Goal: Information Seeking & Learning: Learn about a topic

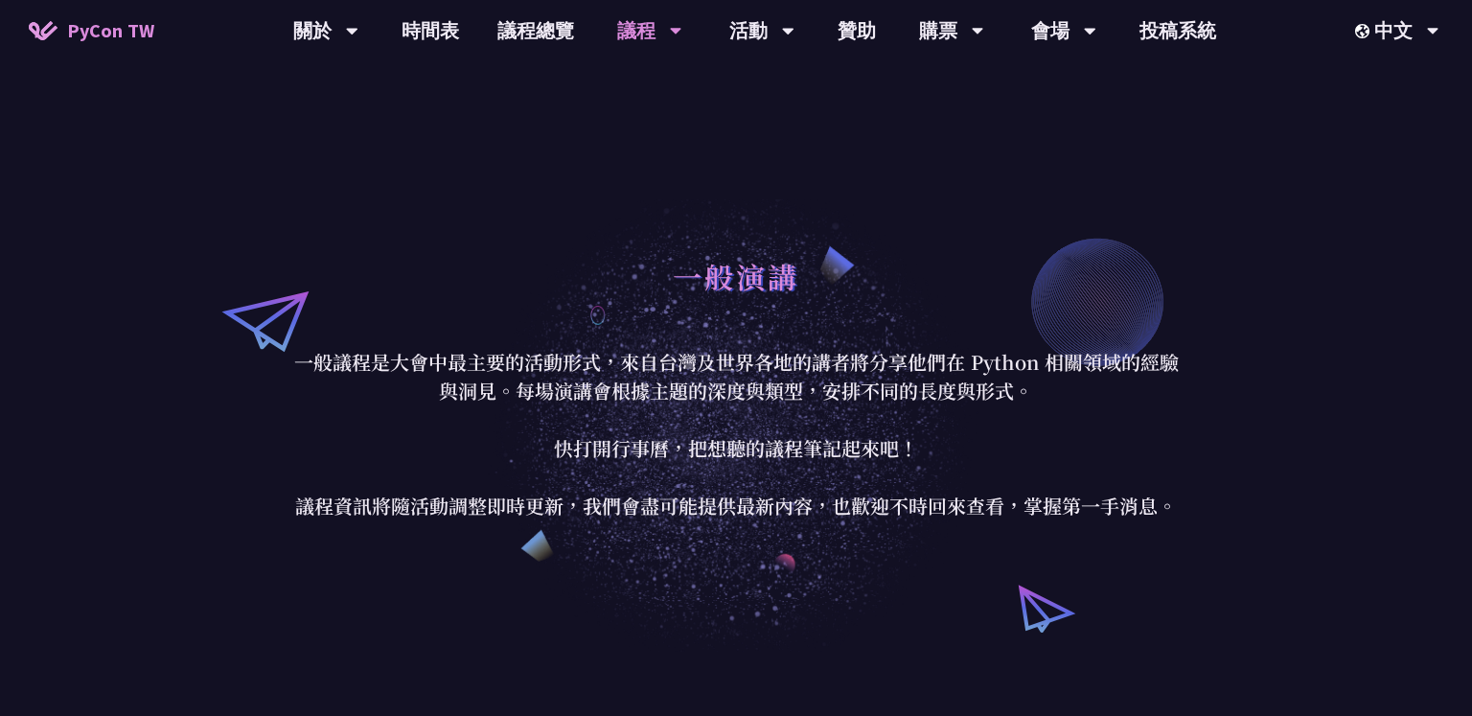
drag, startPoint x: 722, startPoint y: 276, endPoint x: 722, endPoint y: 294, distance: 18.2
click at [722, 294] on h1 "一般演講" at bounding box center [736, 275] width 126 height 57
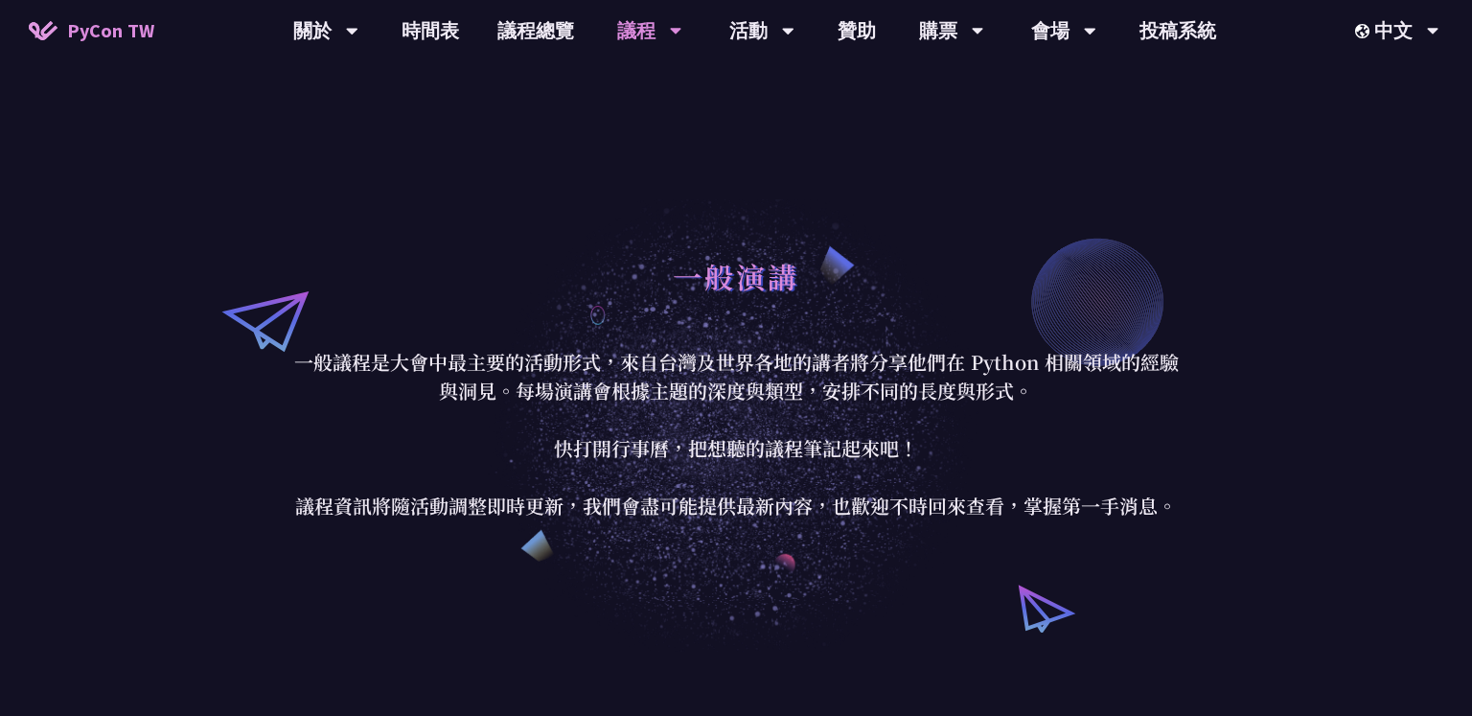
click at [722, 294] on h1 "一般演講" at bounding box center [736, 275] width 126 height 57
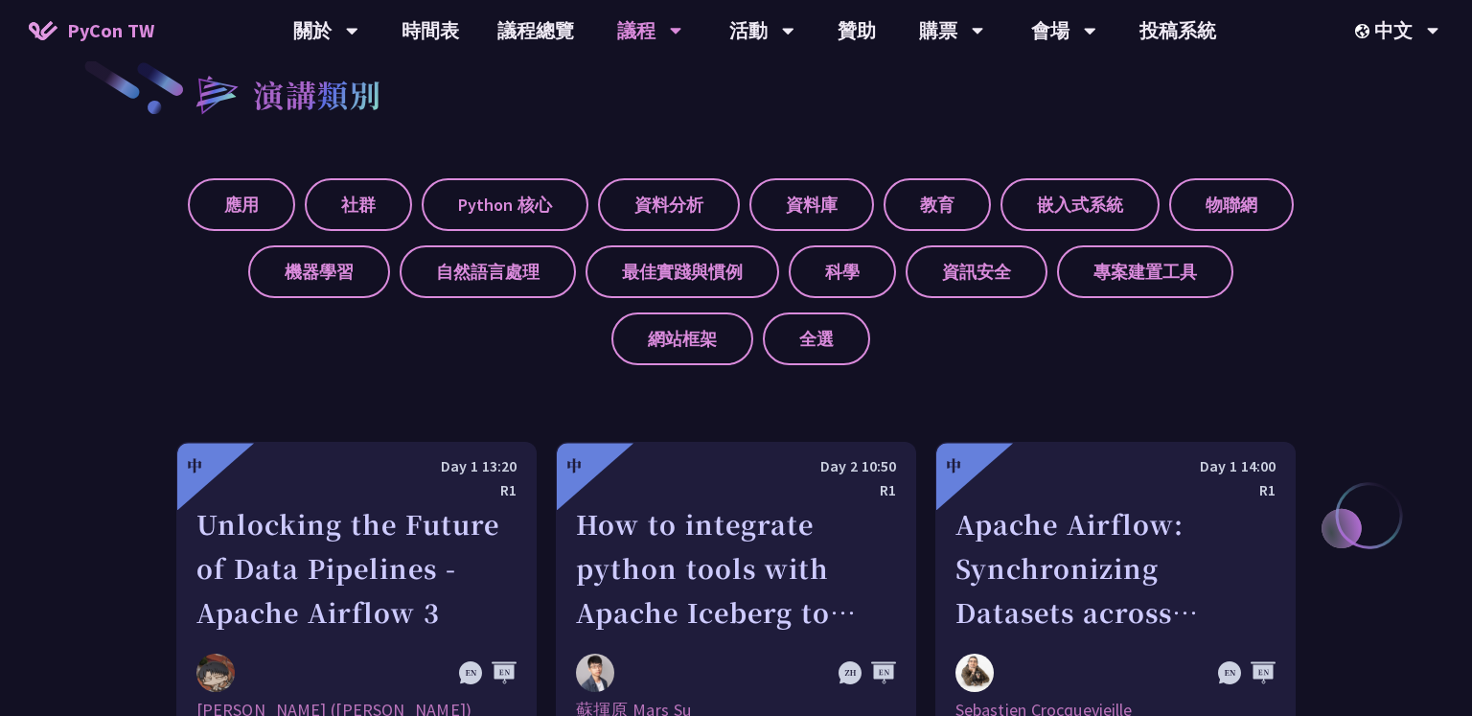
click at [722, 294] on label "最佳實踐與慣例" at bounding box center [683, 271] width 194 height 53
click at [0, 0] on input "最佳實踐與慣例" at bounding box center [0, 0] width 0 height 0
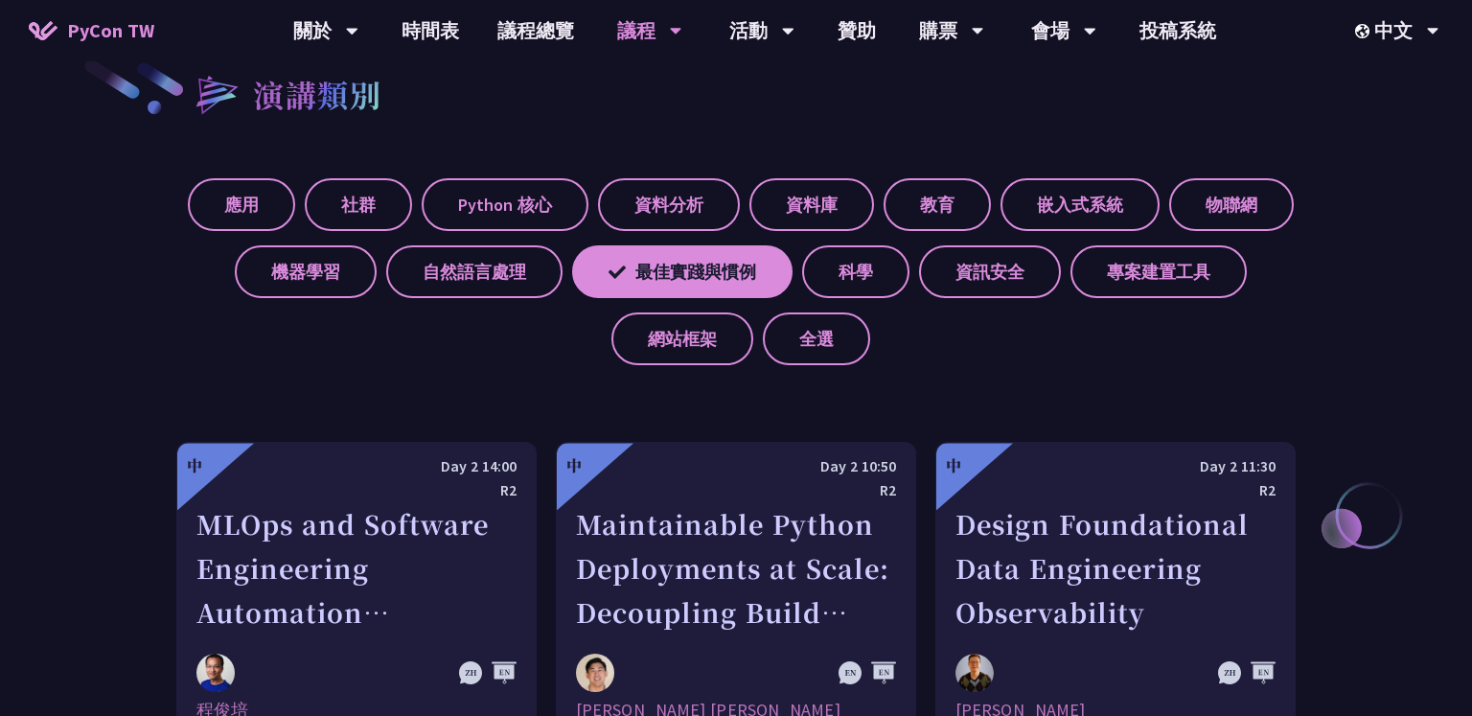
scroll to position [1518, 0]
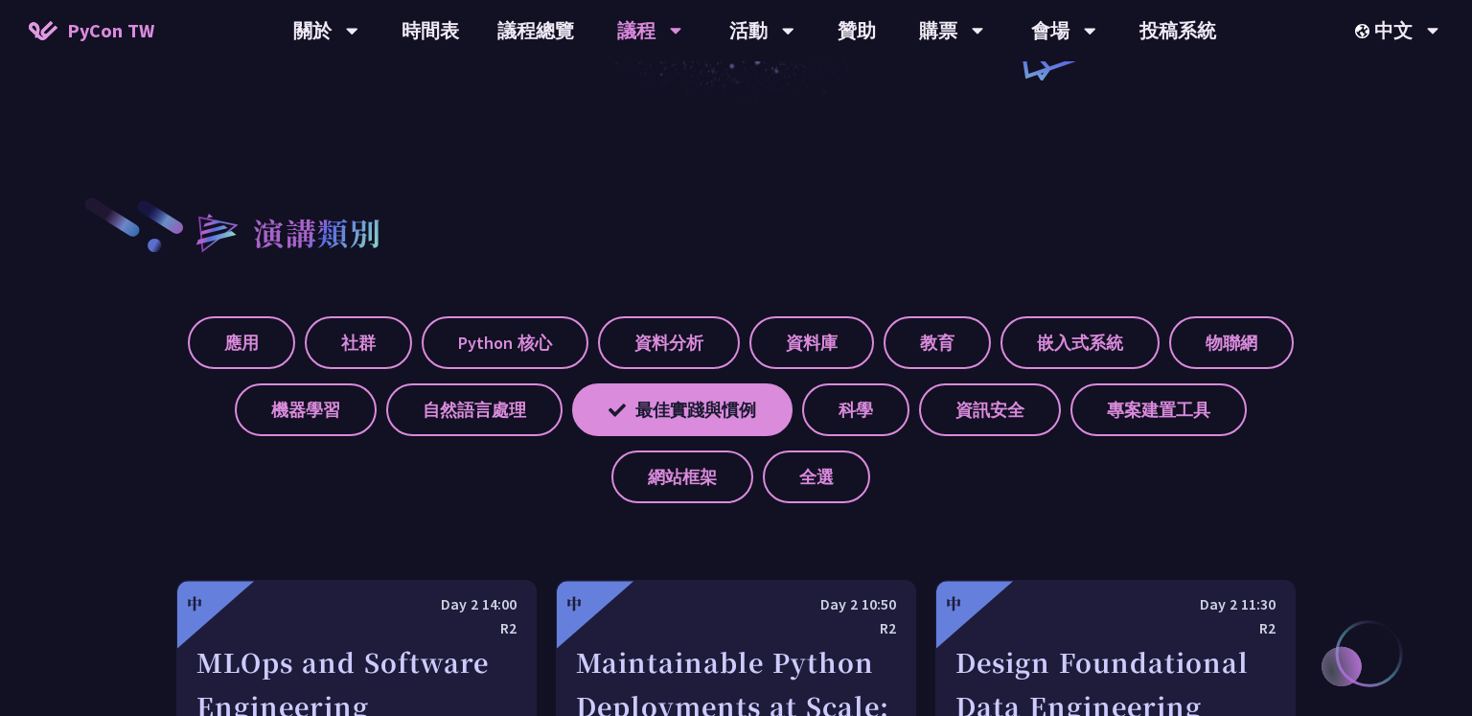
scroll to position [0, 0]
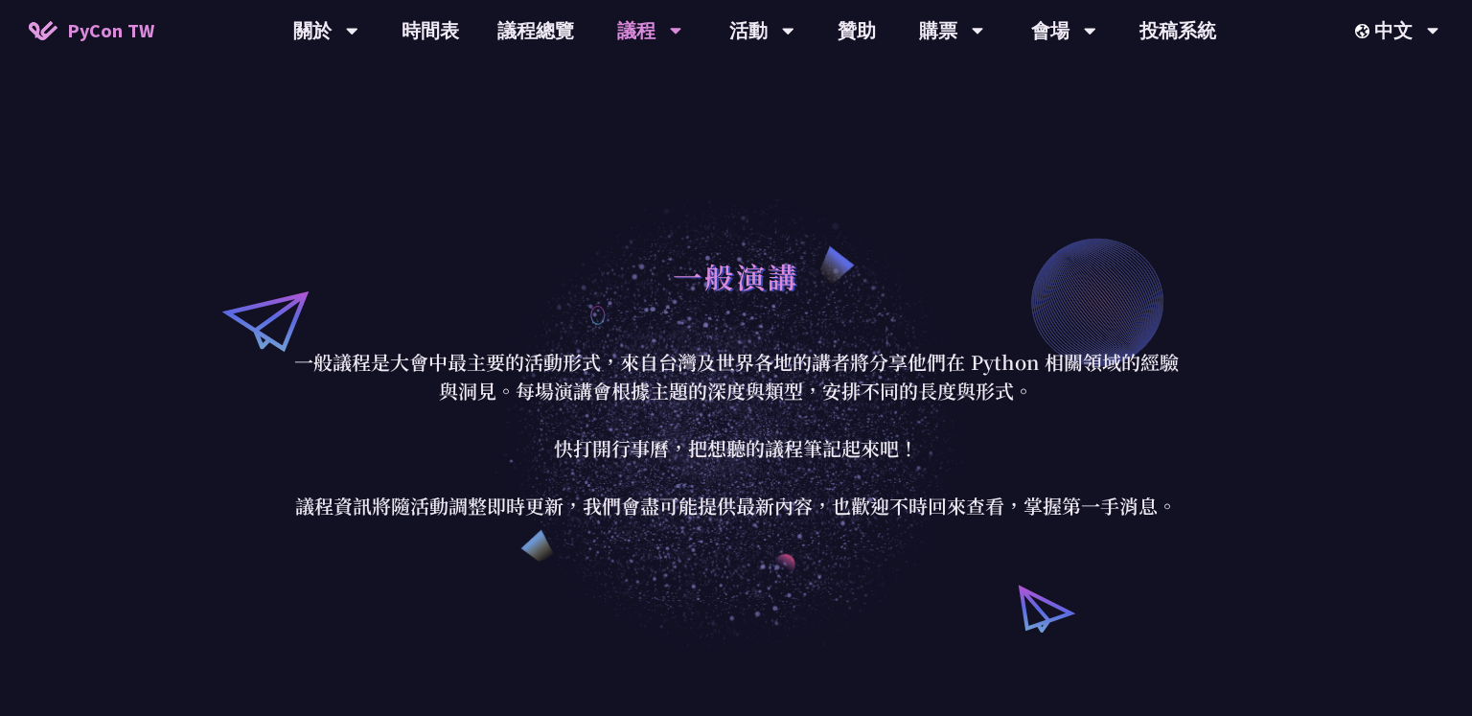
click at [722, 294] on h1 "一般演講" at bounding box center [736, 275] width 126 height 57
click at [723, 302] on h1 "一般演講" at bounding box center [736, 275] width 126 height 57
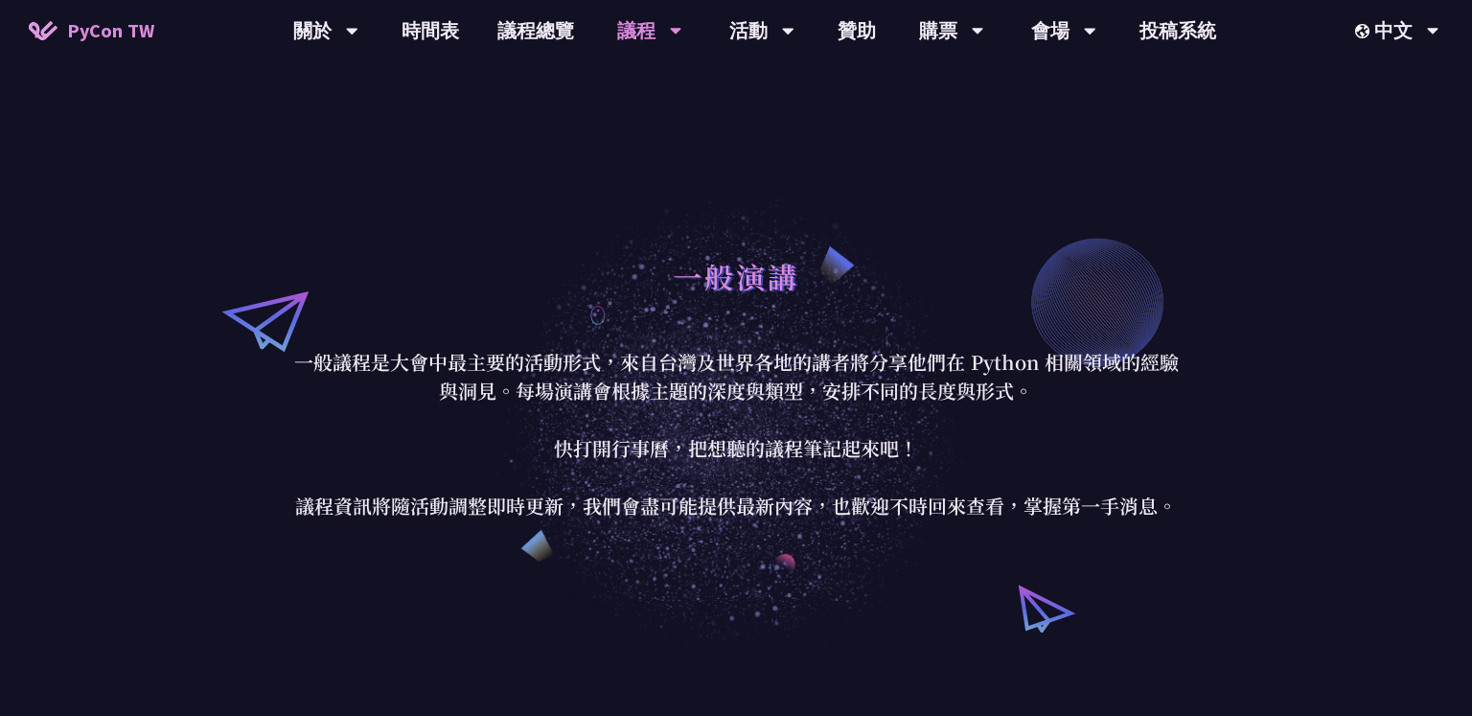
click at [730, 305] on div "一般演講" at bounding box center [735, 297] width 891 height 101
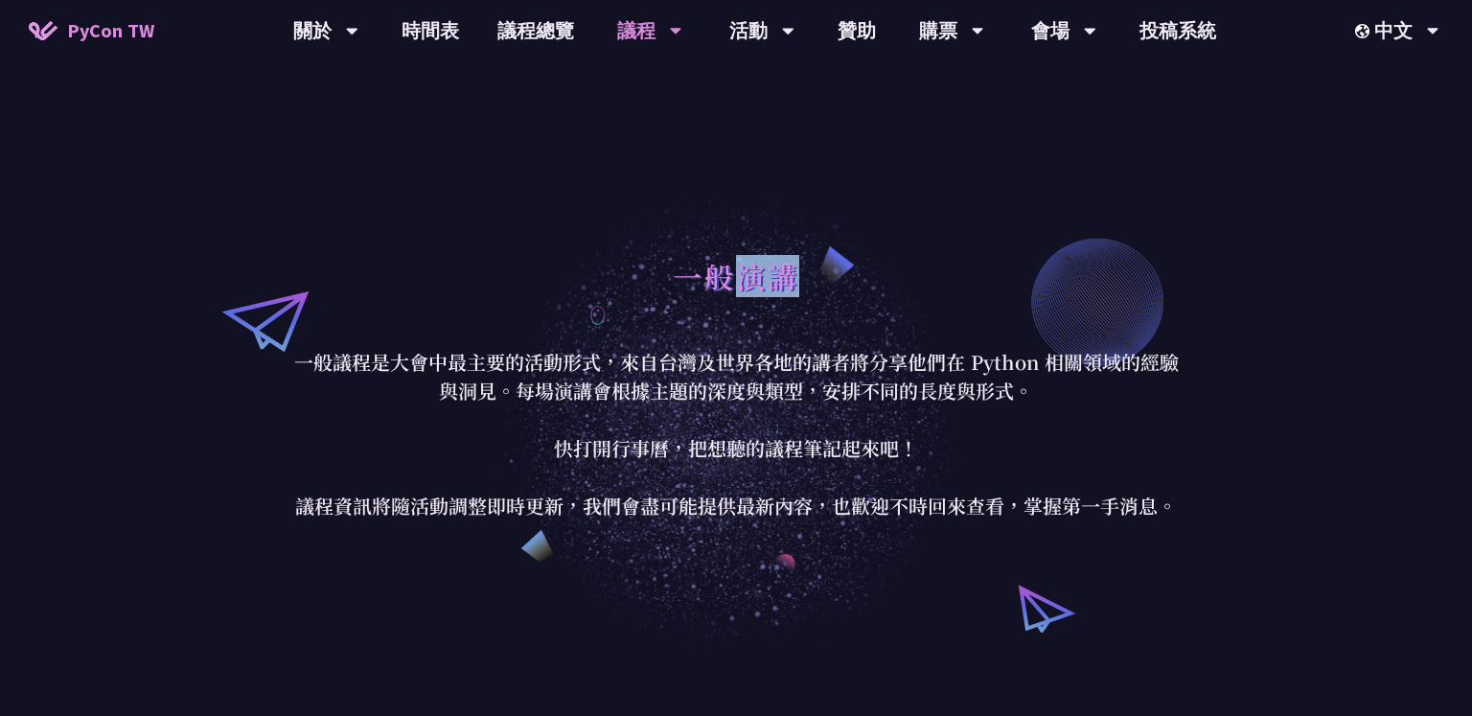
click at [730, 305] on div "一般演講" at bounding box center [735, 297] width 891 height 101
click at [792, 215] on div "一般演講 一般議程是大會中最主要的活動形式，來自台灣及世界各地的講者將分享他們在 Python 相關領域的經驗與洞見。每場演講會根據主題的深度與類型，安排不同…" at bounding box center [736, 383] width 1472 height 537
click at [540, 120] on div "一般演講 一般議程是大會中最主要的活動形式，來自台灣及世界各地的講者將分享他們在 Python 相關領域的經驗與洞見。每場演講會根據主題的深度與類型，安排不同…" at bounding box center [736, 383] width 1472 height 537
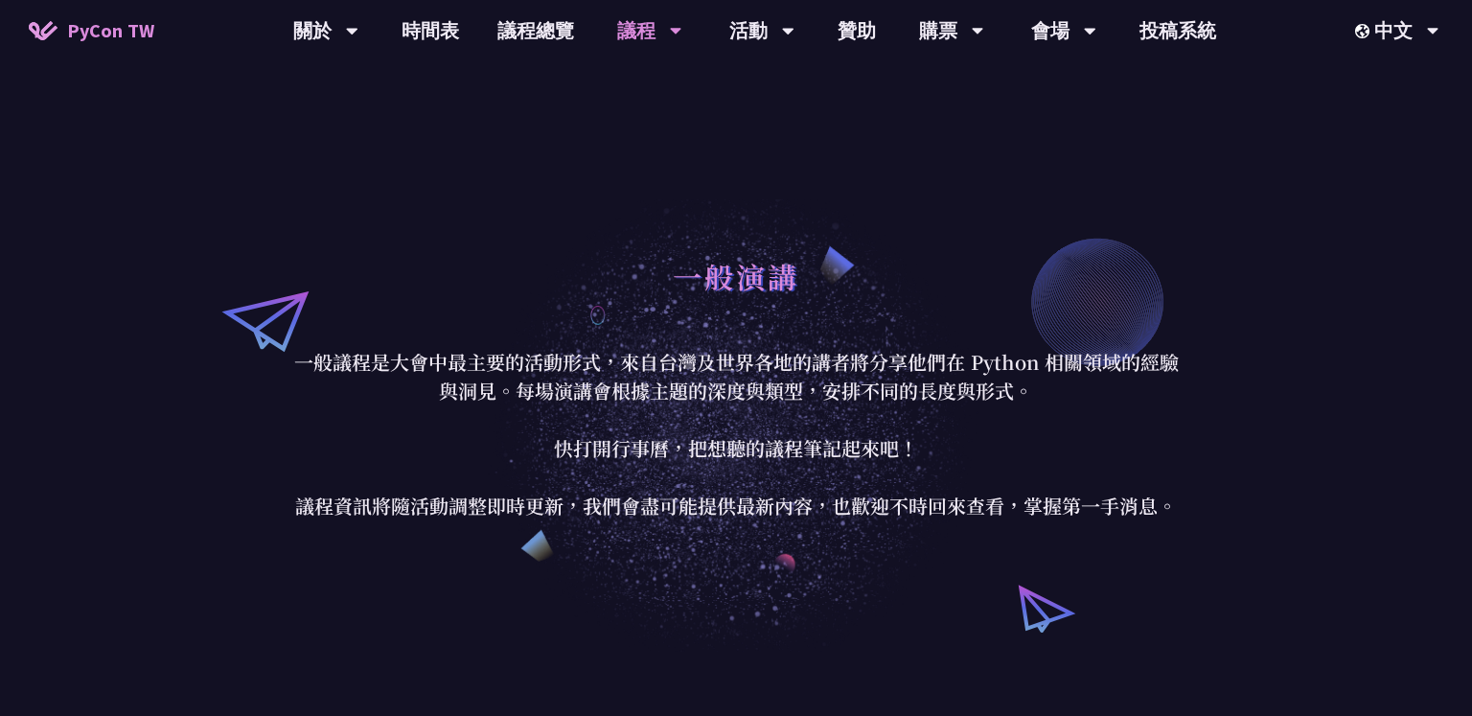
click at [683, 354] on p "一般議程是大會中最主要的活動形式，來自台灣及世界各地的講者將分享他們在 Python 相關領域的經驗與洞見。每場演講會根據主題的深度與類型，安排不同的長度與形…" at bounding box center [735, 434] width 891 height 172
click at [843, 34] on link "贊助" at bounding box center [856, 30] width 77 height 61
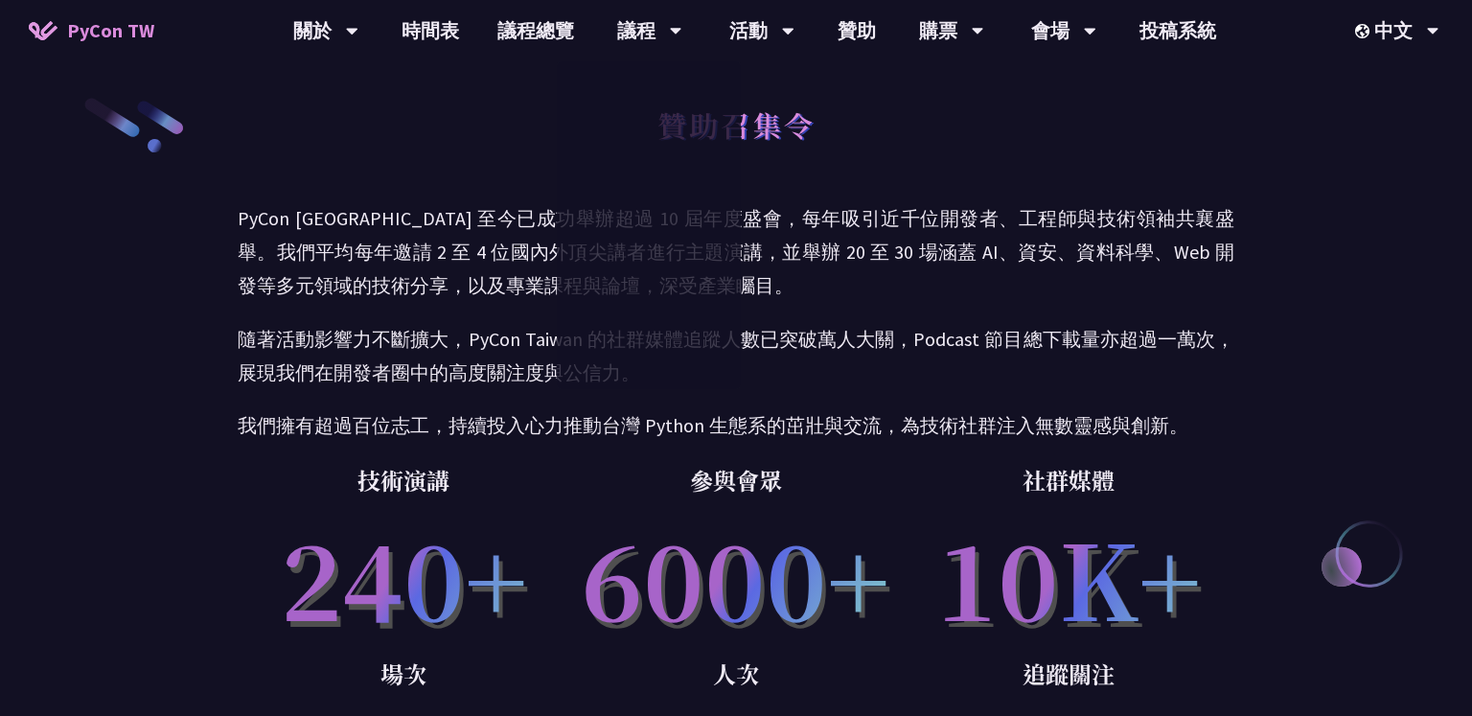
click at [751, 220] on p "PyCon [GEOGRAPHIC_DATA] 至今已成功舉辦超過 10 屆年度盛會，每年吸引近千位開發者、工程師與技術領袖共襄盛舉。我們平均每年邀請 2 至…" at bounding box center [736, 252] width 997 height 102
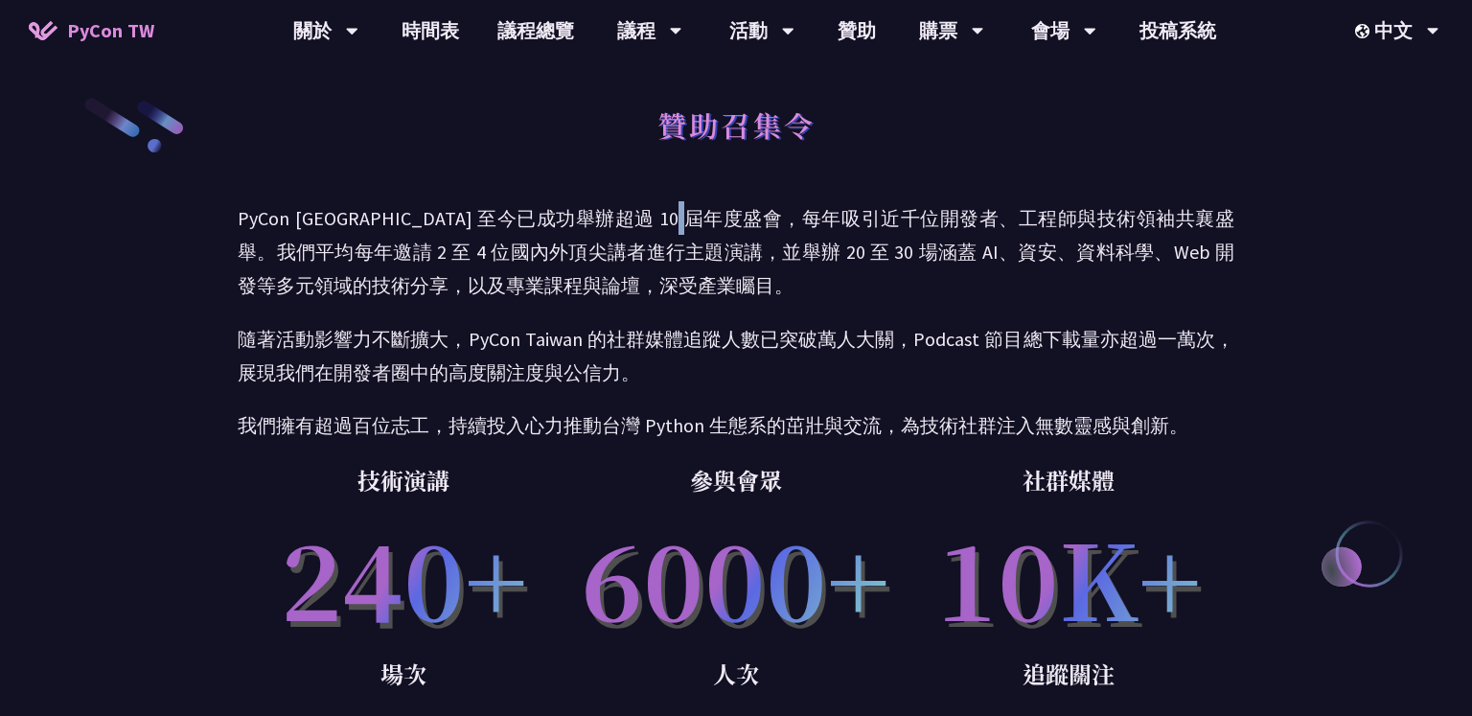
click at [751, 220] on p "PyCon [GEOGRAPHIC_DATA] 至今已成功舉辦超過 10 屆年度盛會，每年吸引近千位開發者、工程師與技術領袖共襄盛舉。我們平均每年邀請 2 至…" at bounding box center [736, 252] width 997 height 102
click at [724, 220] on p "PyCon [GEOGRAPHIC_DATA] 至今已成功舉辦超過 10 屆年度盛會，每年吸引近千位開發者、工程師與技術領袖共襄盛舉。我們平均每年邀請 2 至…" at bounding box center [736, 252] width 997 height 102
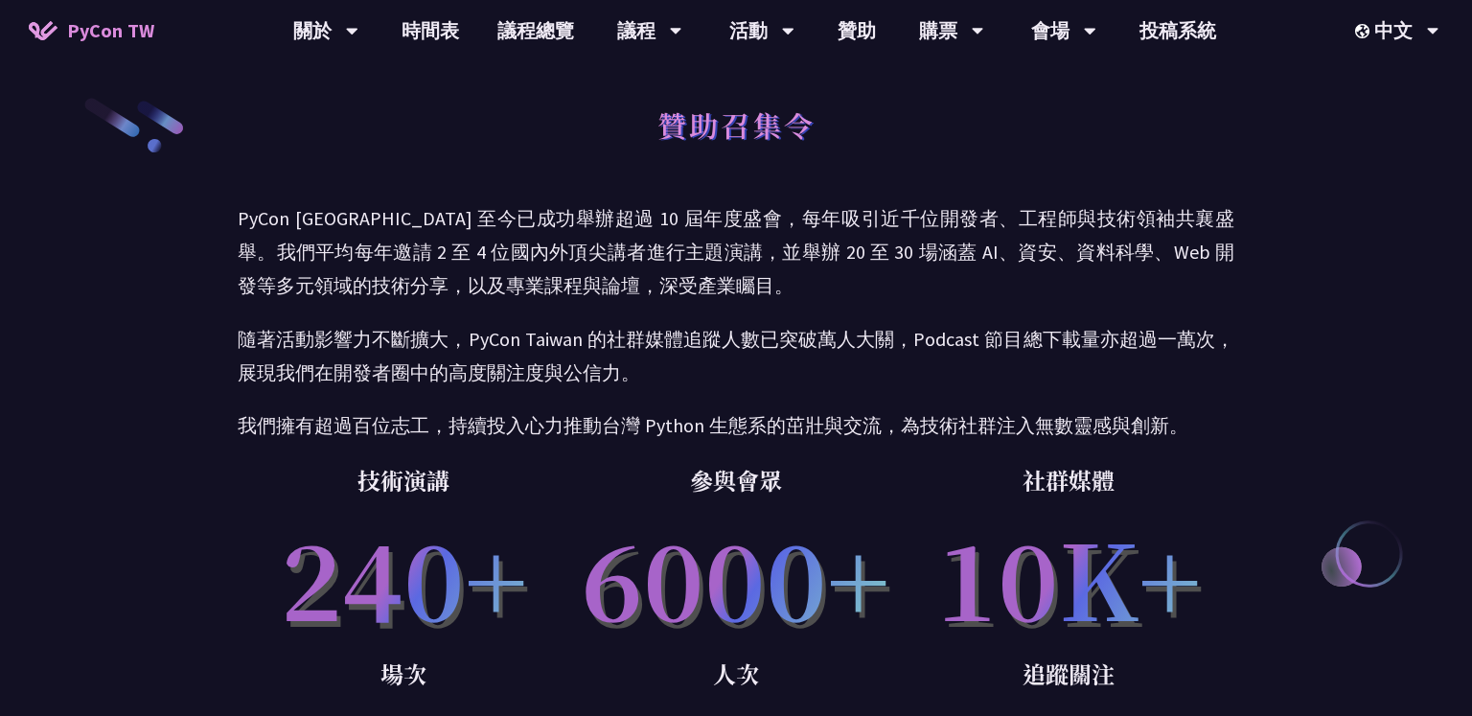
click at [733, 220] on p "PyCon [GEOGRAPHIC_DATA] 至今已成功舉辦超過 10 屆年度盛會，每年吸引近千位開發者、工程師與技術領袖共襄盛舉。我們平均每年邀請 2 至…" at bounding box center [736, 252] width 997 height 102
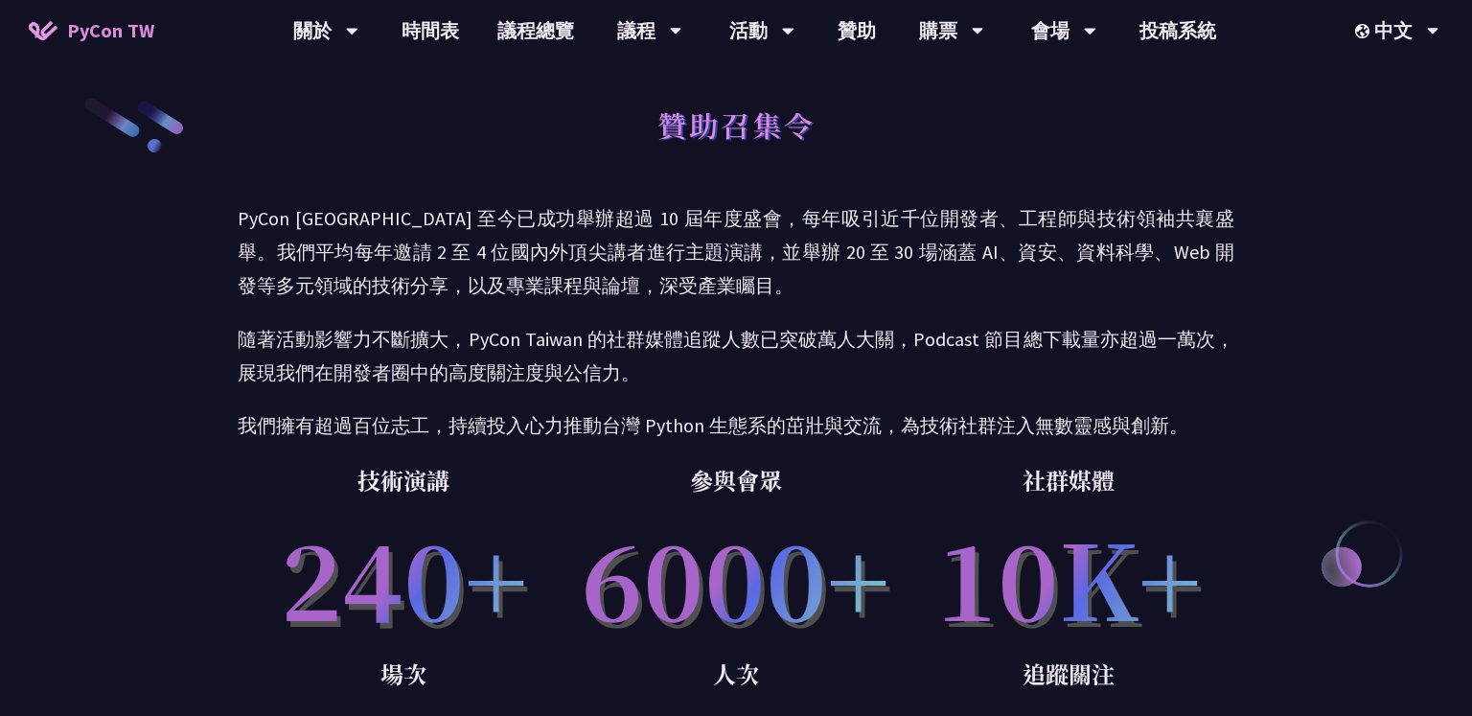
click at [719, 257] on p "PyCon [GEOGRAPHIC_DATA] 至今已成功舉辦超過 10 屆年度盛會，每年吸引近千位開發者、工程師與技術領袖共襄盛舉。我們平均每年邀請 2 至…" at bounding box center [736, 252] width 997 height 102
click at [719, 251] on p "PyCon [GEOGRAPHIC_DATA] 至今已成功舉辦超過 10 屆年度盛會，每年吸引近千位開發者、工程師與技術領袖共襄盛舉。我們平均每年邀請 2 至…" at bounding box center [736, 252] width 997 height 102
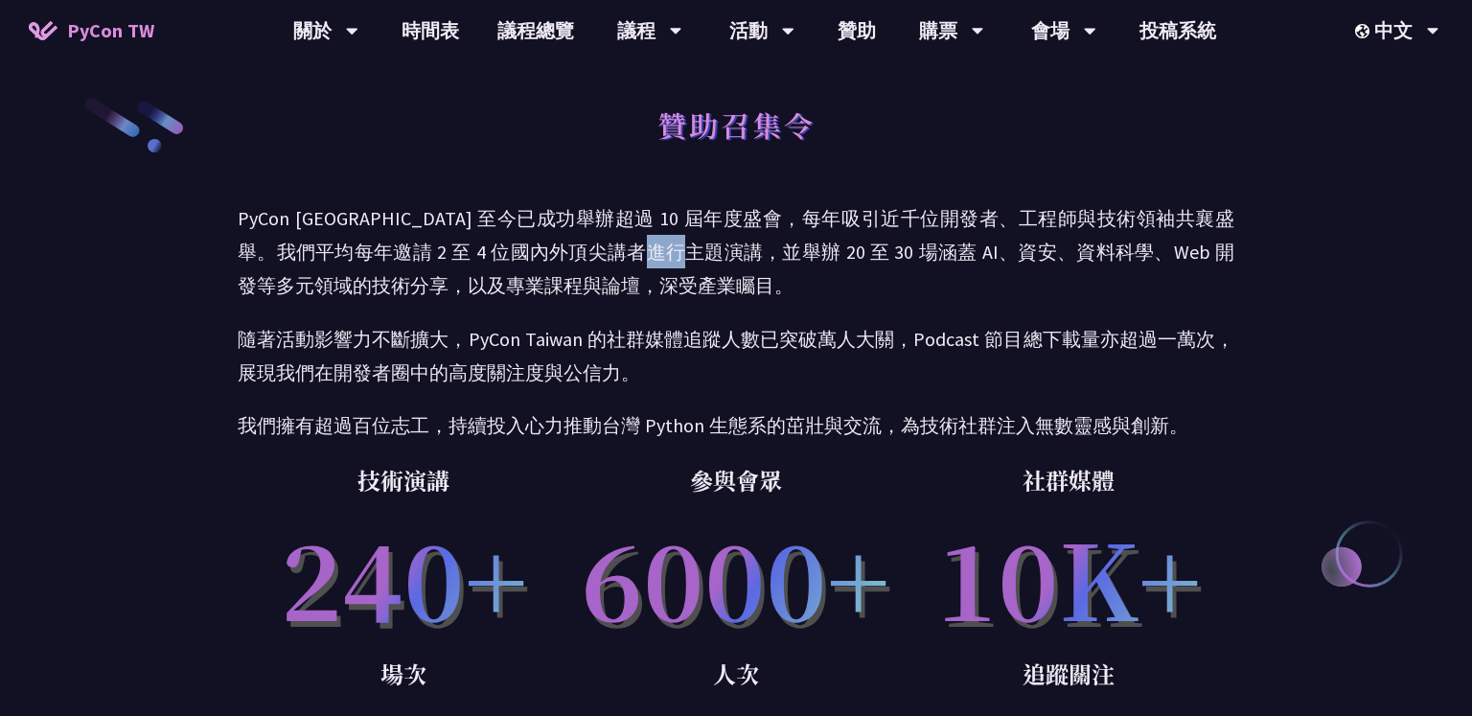
click at [719, 251] on p "PyCon [GEOGRAPHIC_DATA] 至今已成功舉辦超過 10 屆年度盛會，每年吸引近千位開發者、工程師與技術領袖共襄盛舉。我們平均每年邀請 2 至…" at bounding box center [736, 252] width 997 height 102
